Goal: Information Seeking & Learning: Learn about a topic

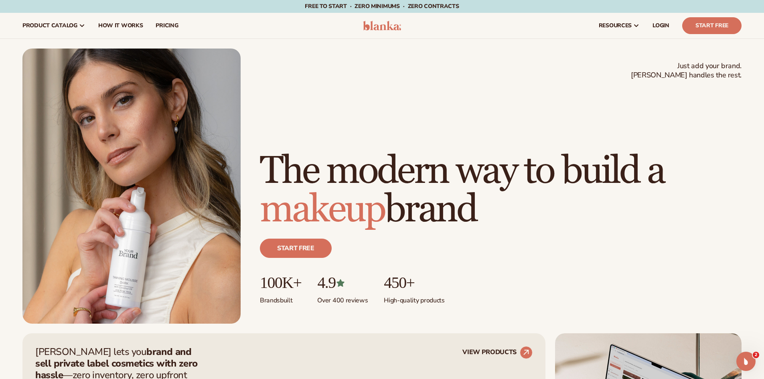
click at [497, 95] on div "Just add your brand. Blanka handles the rest. beauty,[MEDICAL_DATA],wellness,ma…" at bounding box center [381, 186] width 719 height 275
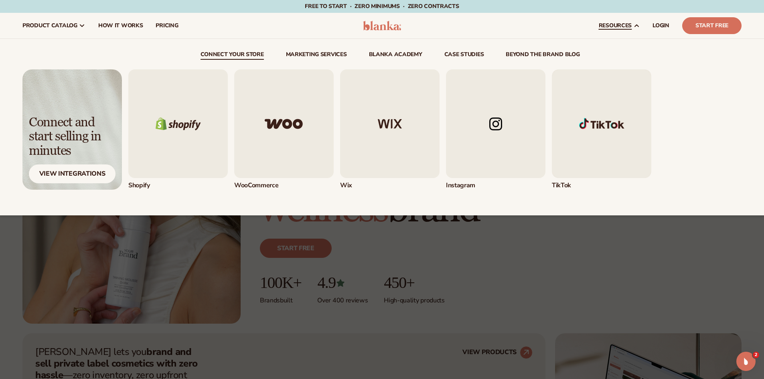
click at [637, 24] on icon at bounding box center [636, 25] width 6 height 6
click at [304, 56] on link "Marketing services" at bounding box center [316, 56] width 61 height 8
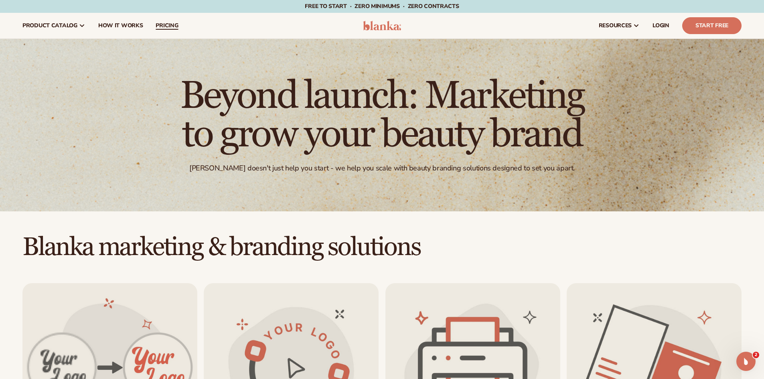
click at [161, 24] on span "pricing" at bounding box center [167, 25] width 22 height 6
